Goal: Task Accomplishment & Management: Use online tool/utility

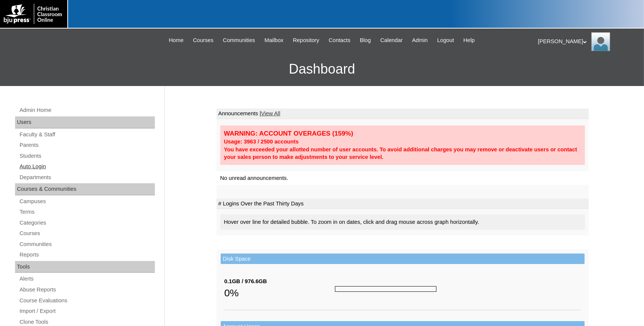
click at [31, 168] on link "Auto Login" at bounding box center [87, 166] width 136 height 9
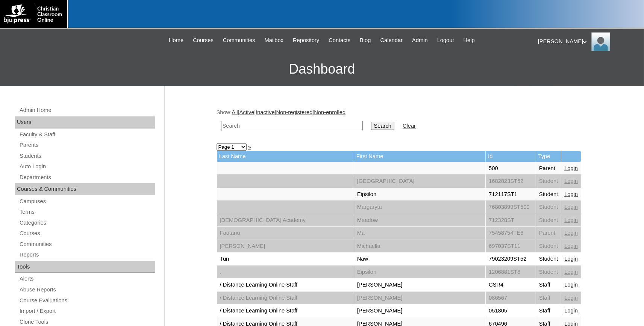
click at [259, 128] on input "text" at bounding box center [292, 126] width 142 height 10
type input "79039333"
click at [371, 122] on input "Search" at bounding box center [382, 126] width 23 height 8
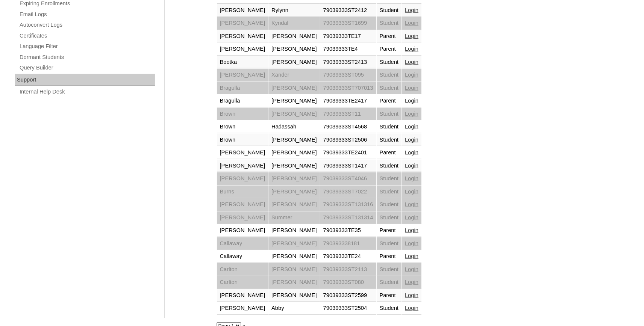
scroll to position [506, 0]
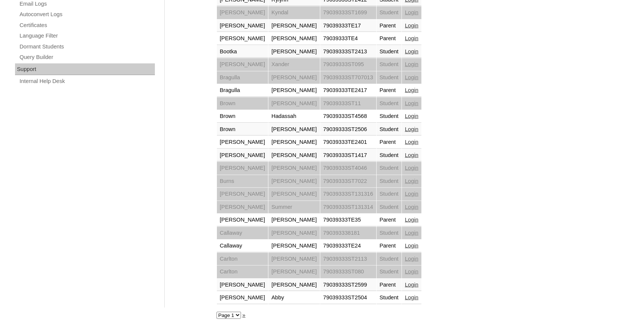
click at [216, 312] on select "Page 1 Page 2 Page 3 Page 4 Page 5 Page 6 Page 7 Page 8 Page 9" at bounding box center [228, 315] width 24 height 7
select select "admin_loginas.php?q=79039333&submit=Search&page=8"
click option "Page 8" at bounding box center [0, 0] width 0 height 0
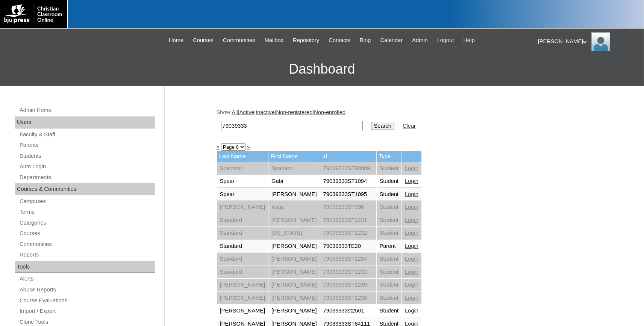
click at [221, 144] on select "Page 1 Page 2 Page 3 Page 4 Page 5 Page 6 Page 7 Page 8 Page 9" at bounding box center [233, 147] width 24 height 7
select select "admin_loginas.php?q=79039333&submit=Search&page=7"
click option "Page 7" at bounding box center [0, 0] width 0 height 0
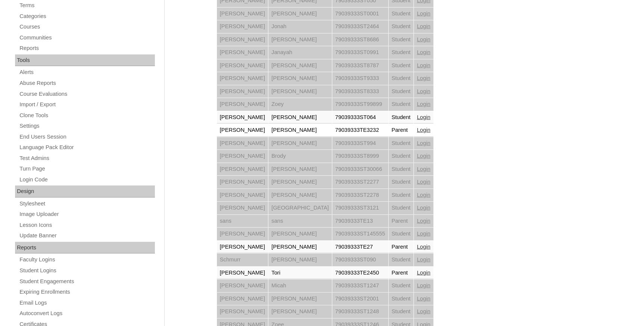
scroll to position [372, 0]
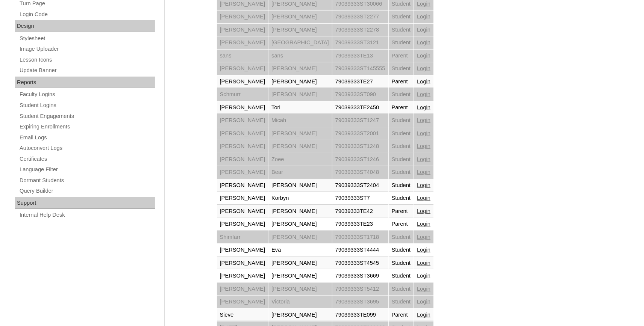
click at [417, 210] on link "Login" at bounding box center [424, 211] width 14 height 6
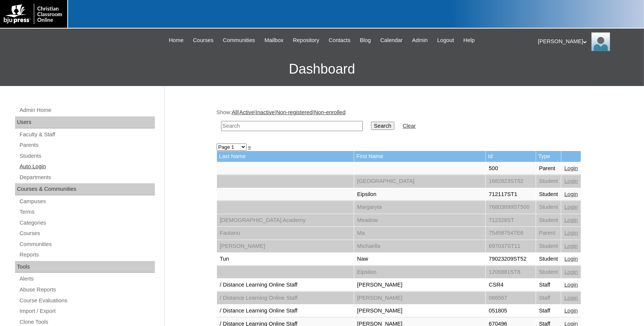
click at [27, 168] on link "Auto Login" at bounding box center [87, 166] width 136 height 9
click at [40, 169] on link "Auto Login" at bounding box center [87, 166] width 136 height 9
